Goal: Task Accomplishment & Management: Use online tool/utility

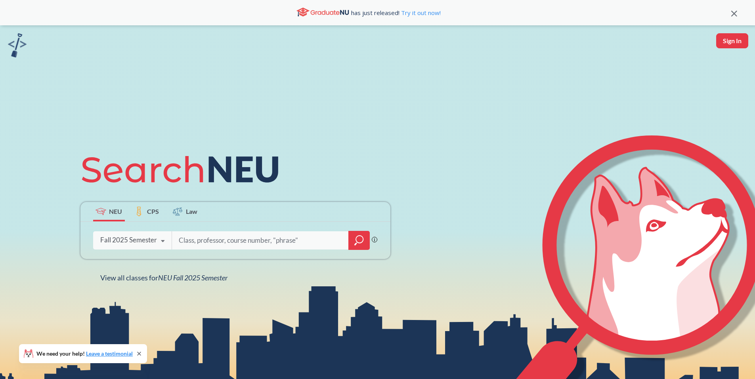
click at [169, 240] on icon at bounding box center [162, 241] width 15 height 22
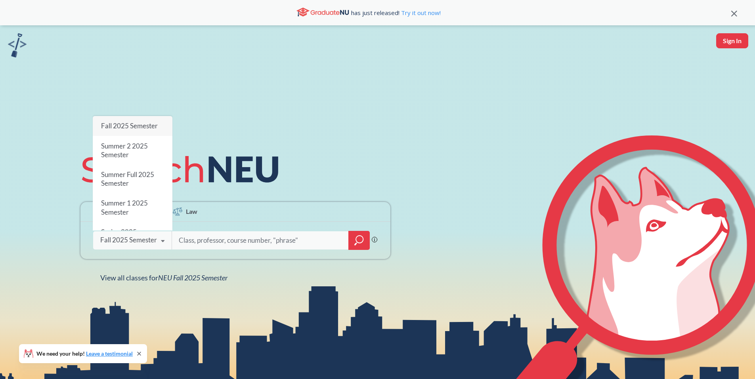
click at [203, 240] on input "search" at bounding box center [260, 240] width 165 height 17
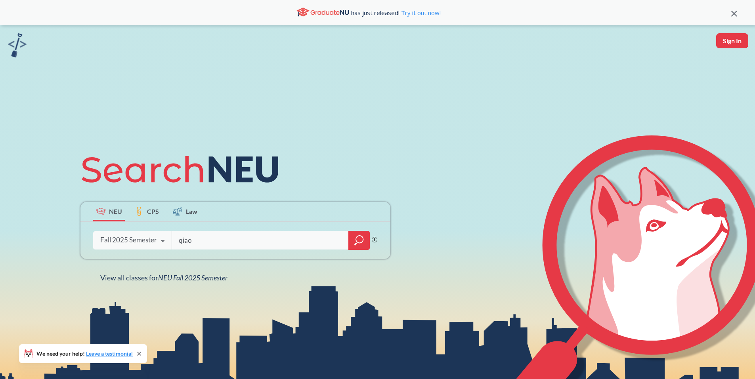
type input "qiao"
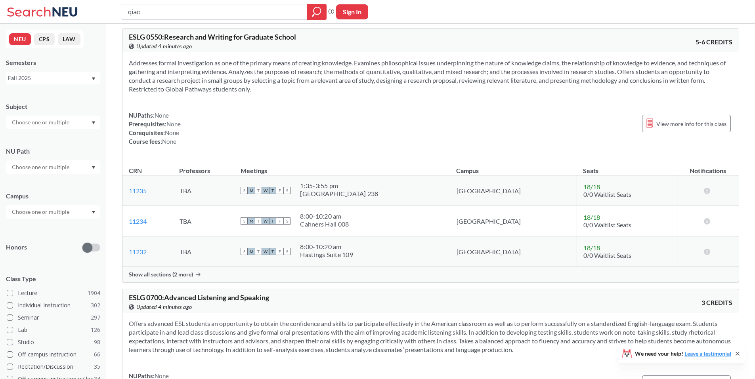
scroll to position [2419, 0]
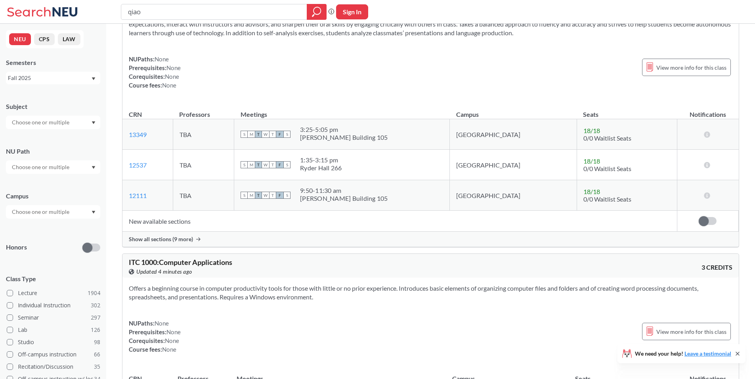
drag, startPoint x: 427, startPoint y: 152, endPoint x: 424, endPoint y: 172, distance: 20.5
drag, startPoint x: 473, startPoint y: 285, endPoint x: 471, endPoint y: 302, distance: 17.5
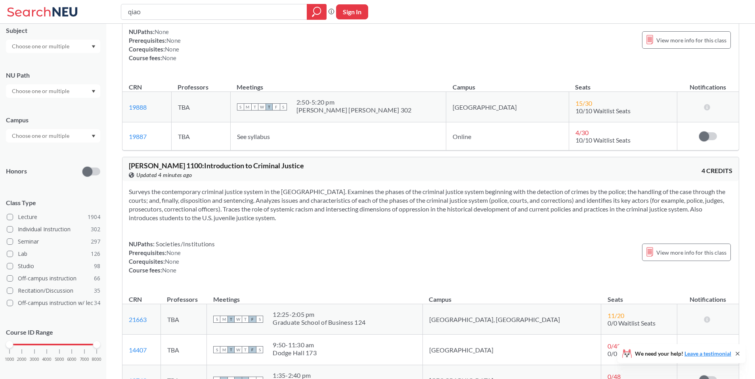
scroll to position [79, 0]
click at [66, 51] on div "Subject NU Path Campus Honors Class Type Lecture 1904 Individual Instruction 30…" at bounding box center [53, 195] width 94 height 360
click at [67, 45] on input "text" at bounding box center [41, 43] width 67 height 10
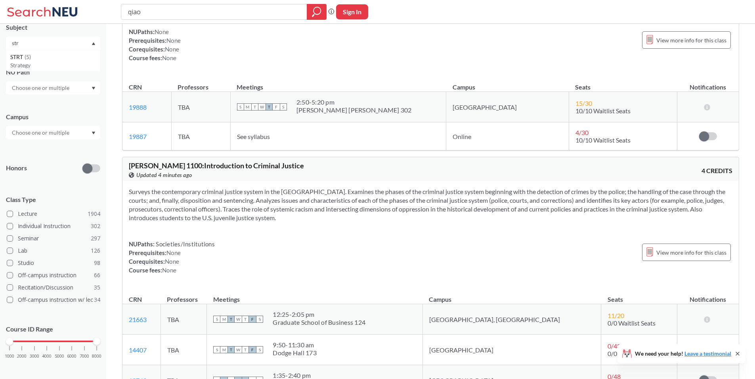
scroll to position [0, 0]
type input "strt"
click at [34, 59] on div "STRT ( 5 )" at bounding box center [55, 57] width 90 height 9
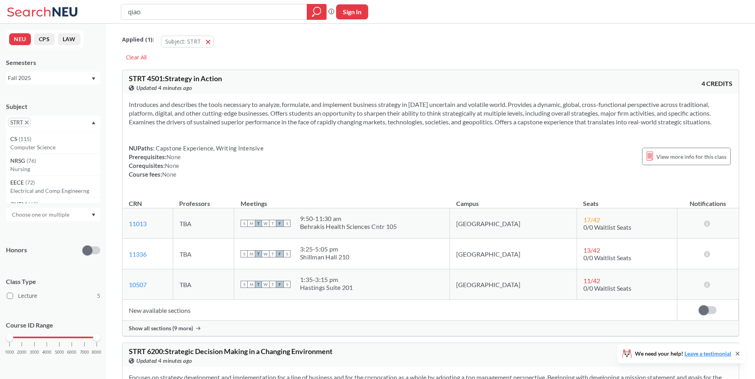
click at [160, 326] on span "Show all sections (9 more)" at bounding box center [161, 328] width 64 height 7
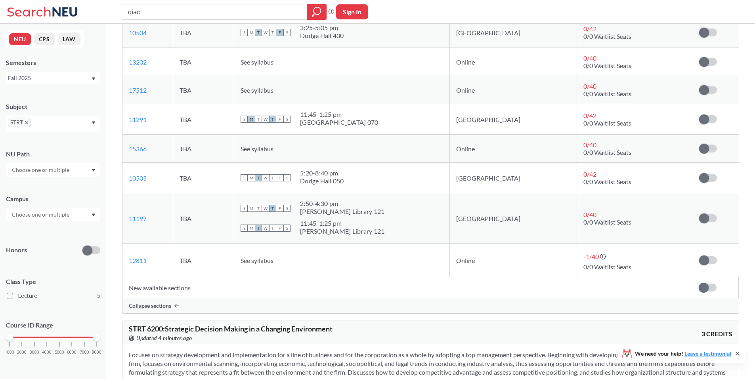
scroll to position [278, 0]
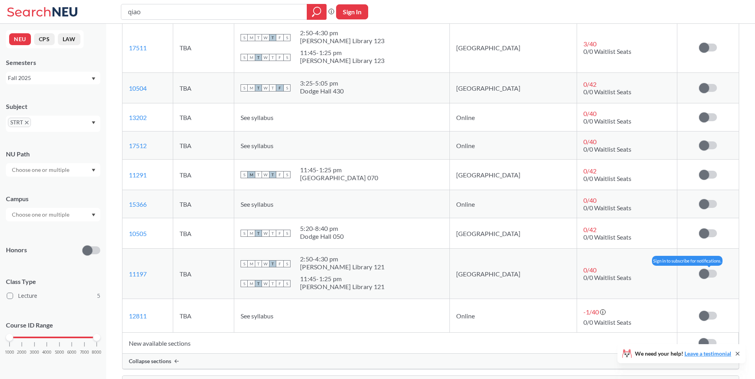
click at [705, 272] on span at bounding box center [704, 274] width 10 height 10
click at [699, 270] on input "checkbox" at bounding box center [699, 270] width 0 height 0
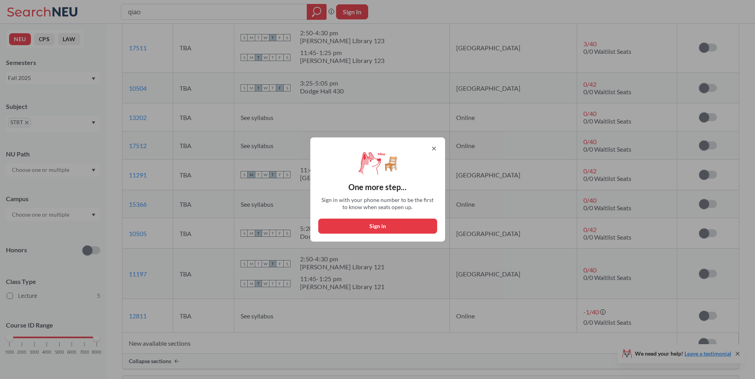
click at [371, 220] on button "Sign in" at bounding box center [377, 226] width 119 height 15
select select "US"
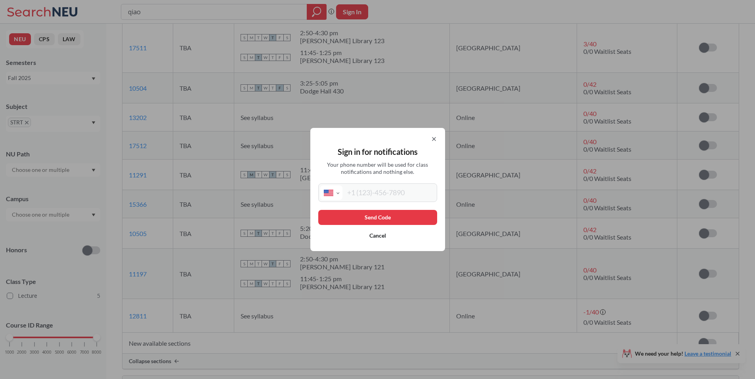
click at [374, 204] on div "Sign in for notifications Your phone number will be used for class notification…" at bounding box center [377, 189] width 135 height 123
click at [380, 197] on input "tel" at bounding box center [389, 193] width 93 height 15
type input "[PHONE_NUMBER]"
click at [378, 219] on button "Send Code" at bounding box center [377, 217] width 119 height 15
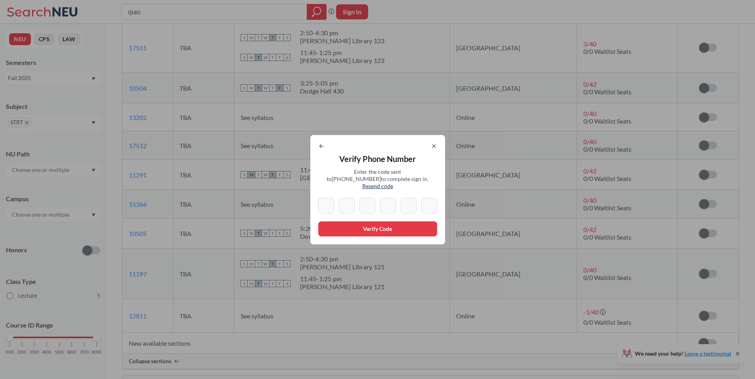
type input "4"
type input "0"
type input "4"
type input "1"
type input "6"
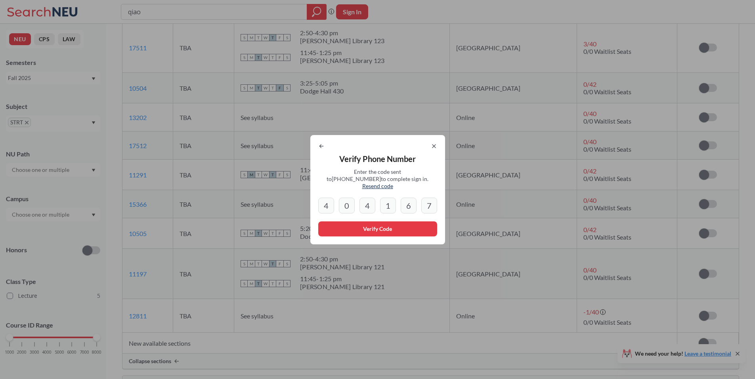
type input "7"
click at [380, 229] on button "Verify Code" at bounding box center [377, 229] width 119 height 15
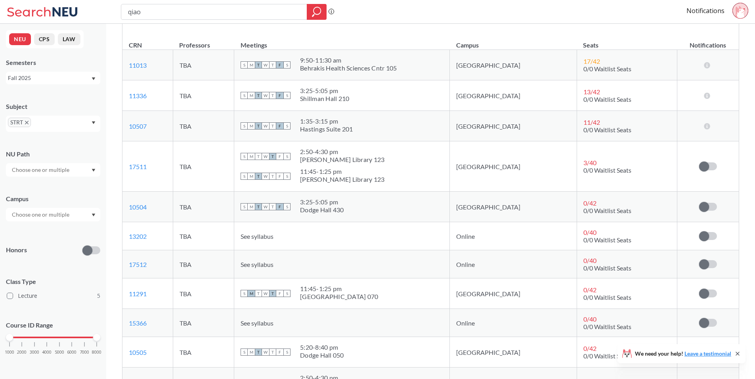
scroll to position [0, 0]
